Goal: Submit feedback/report problem: Submit feedback/report problem

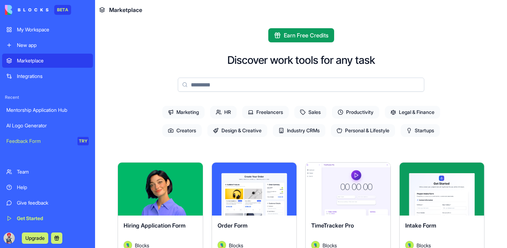
click at [300, 36] on span "Earn Free Credits" at bounding box center [306, 35] width 45 height 8
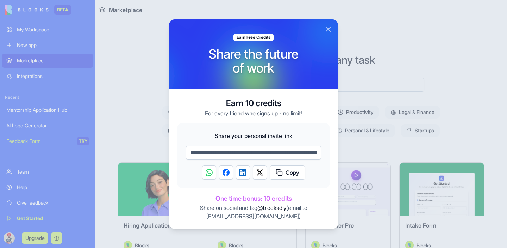
click at [327, 31] on button "Close" at bounding box center [328, 29] width 8 height 8
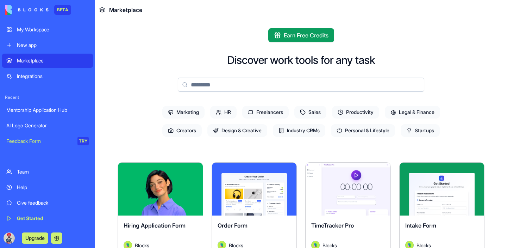
click at [31, 140] on div "Feedback Form" at bounding box center [39, 140] width 66 height 7
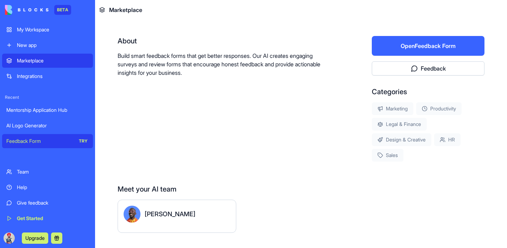
scroll to position [143, 0]
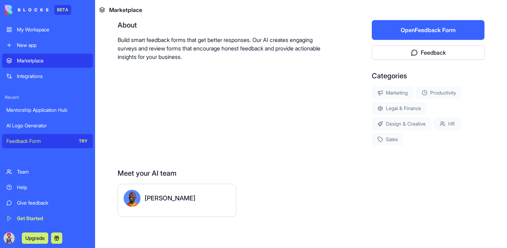
click at [409, 28] on button "Open Feedback Form" at bounding box center [428, 30] width 113 height 20
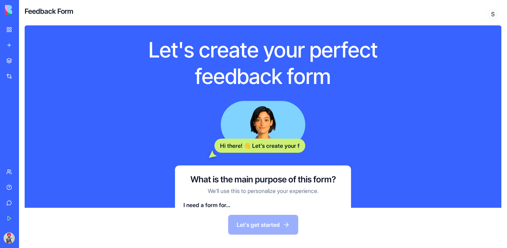
scroll to position [37, 0]
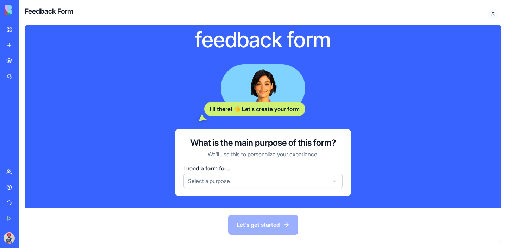
click at [265, 181] on html "BETA My Workspace New app Marketplace Integrations Recent Mentorship Applicatio…" at bounding box center [253, 124] width 507 height 248
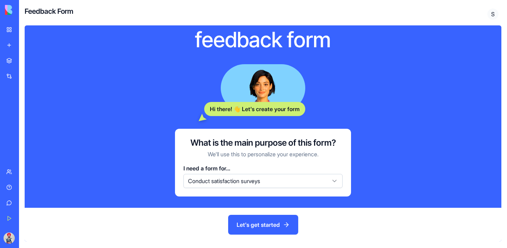
click at [242, 217] on button "Let's get started" at bounding box center [263, 225] width 70 height 20
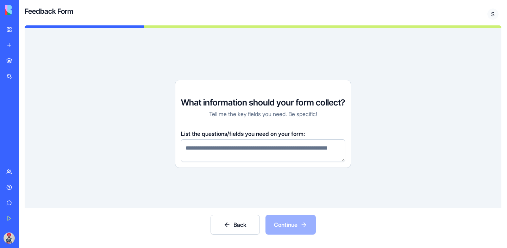
click at [17, 30] on div "My Workspace" at bounding box center [21, 29] width 9 height 7
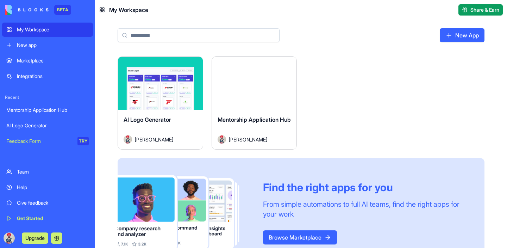
click at [473, 12] on span "Share & Earn" at bounding box center [485, 9] width 29 height 7
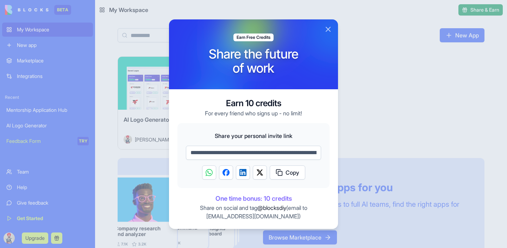
click at [330, 30] on button "Close" at bounding box center [328, 29] width 8 height 8
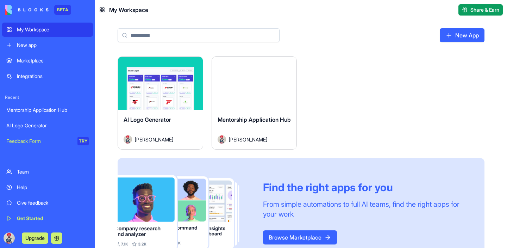
click at [26, 220] on div "Get Started" at bounding box center [53, 218] width 72 height 7
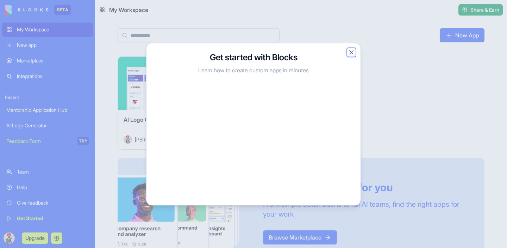
click at [351, 54] on button "Close" at bounding box center [351, 52] width 7 height 7
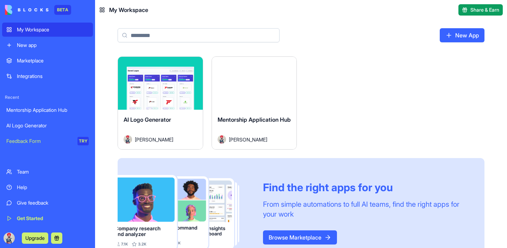
click at [40, 203] on div "Give feedback" at bounding box center [53, 202] width 72 height 7
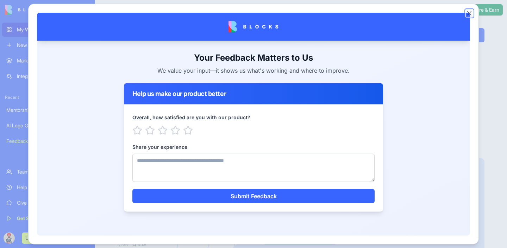
click at [469, 14] on button "Close" at bounding box center [469, 13] width 7 height 7
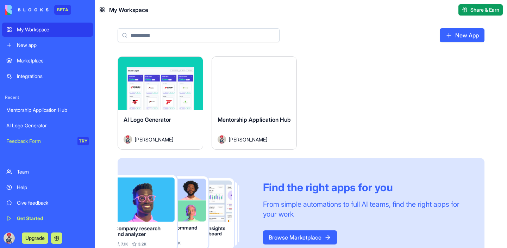
click at [33, 173] on div "Team" at bounding box center [53, 171] width 72 height 7
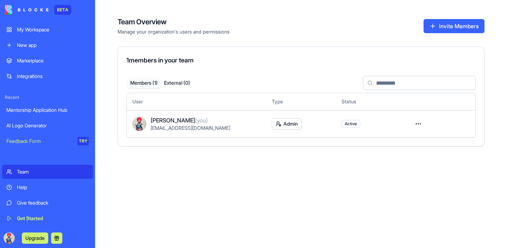
click at [38, 69] on link "Integrations" at bounding box center [47, 76] width 91 height 14
